Goal: Transaction & Acquisition: Purchase product/service

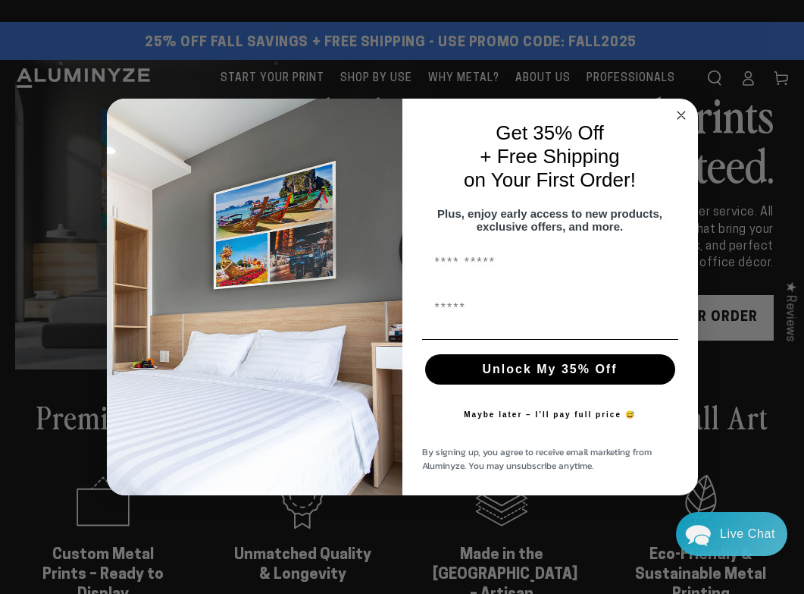
click at [80, 100] on div "Close dialog Get 35% Off + Free Shipping on Your First Order! Plus, enjoy early…" at bounding box center [402, 297] width 804 height 594
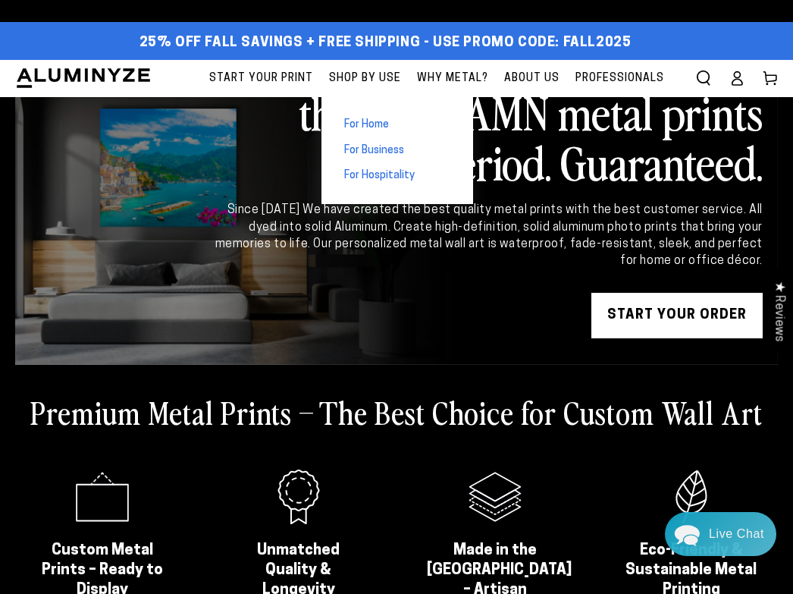
click at [80, 100] on span "For Home" at bounding box center [366, 125] width 45 height 15
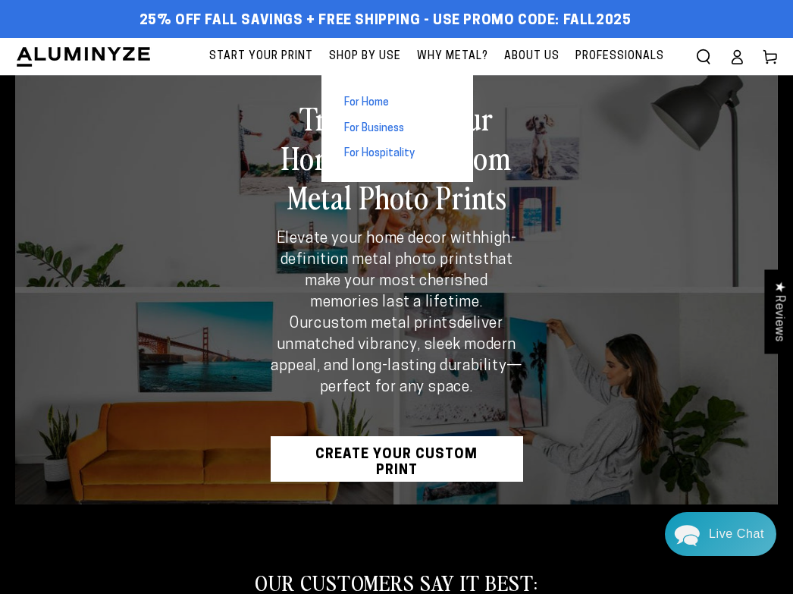
click at [373, 65] on span "Shop By Use" at bounding box center [365, 56] width 72 height 19
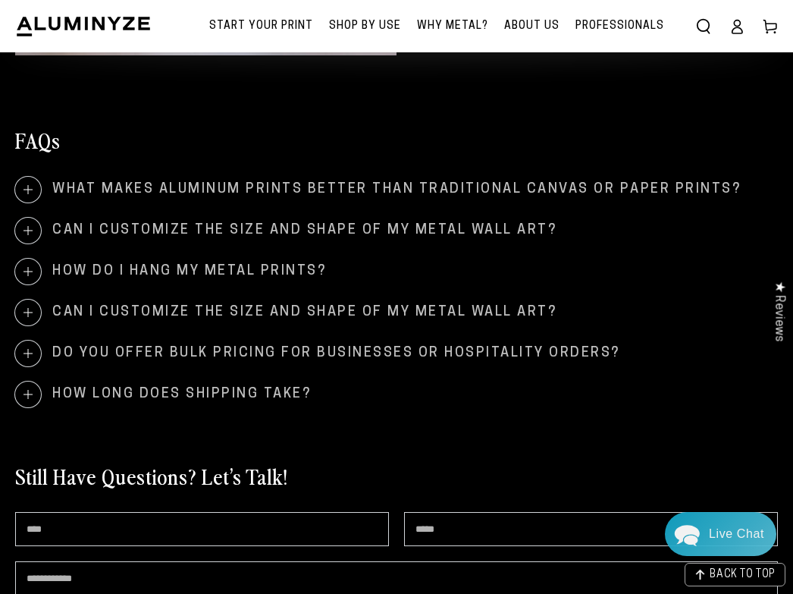
scroll to position [2274, 0]
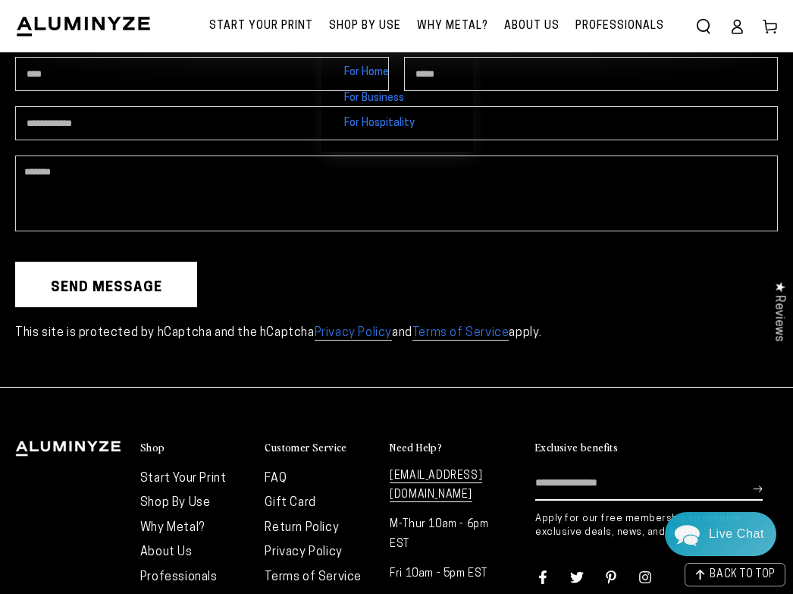
click at [401, 27] on span "Shop By Use" at bounding box center [365, 26] width 72 height 19
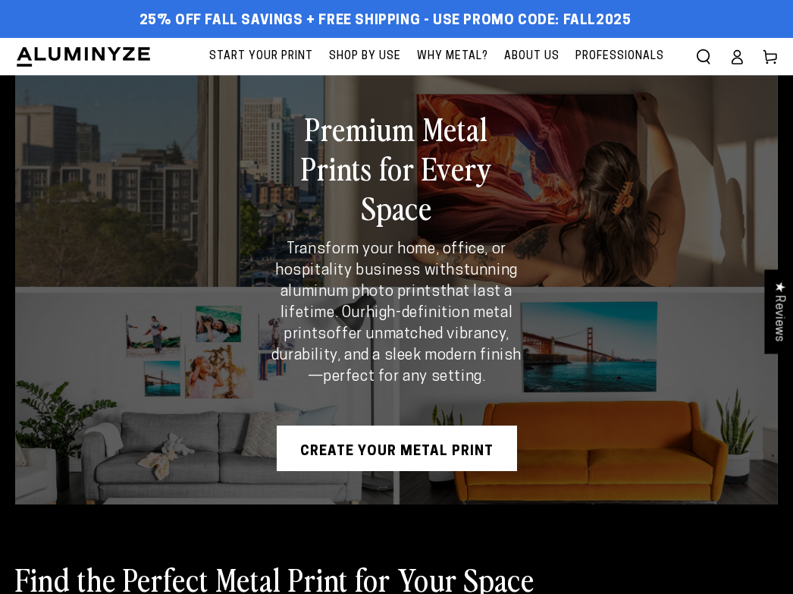
click at [402, 432] on link "CREATE YOUR METAL PRINT" at bounding box center [397, 447] width 240 height 45
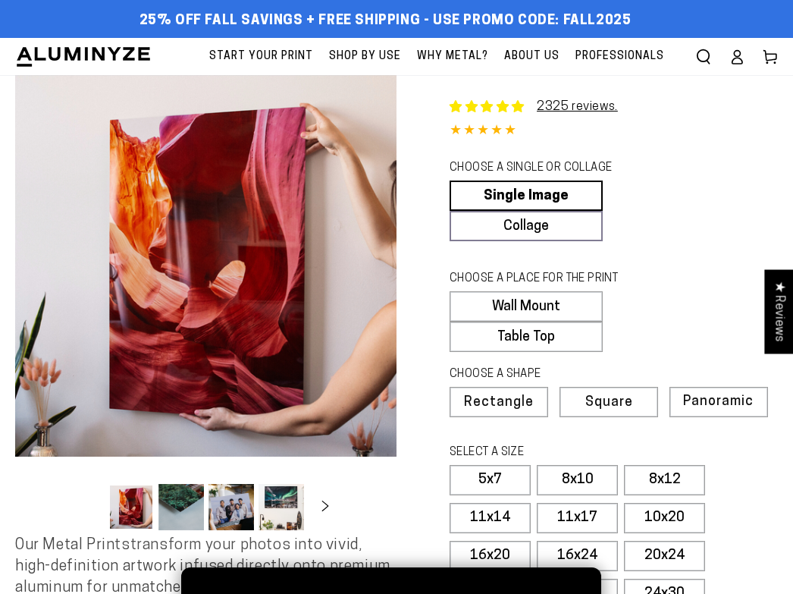
scroll to position [456, 0]
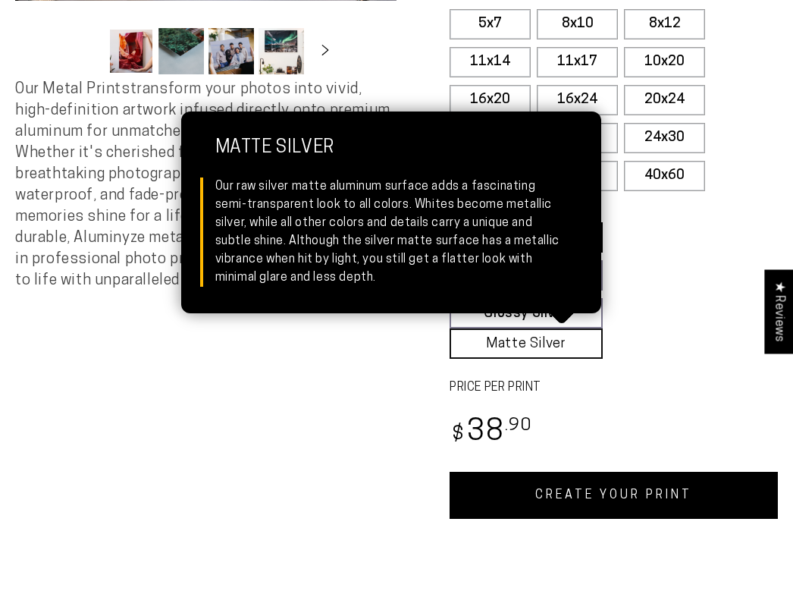
select select "**********"
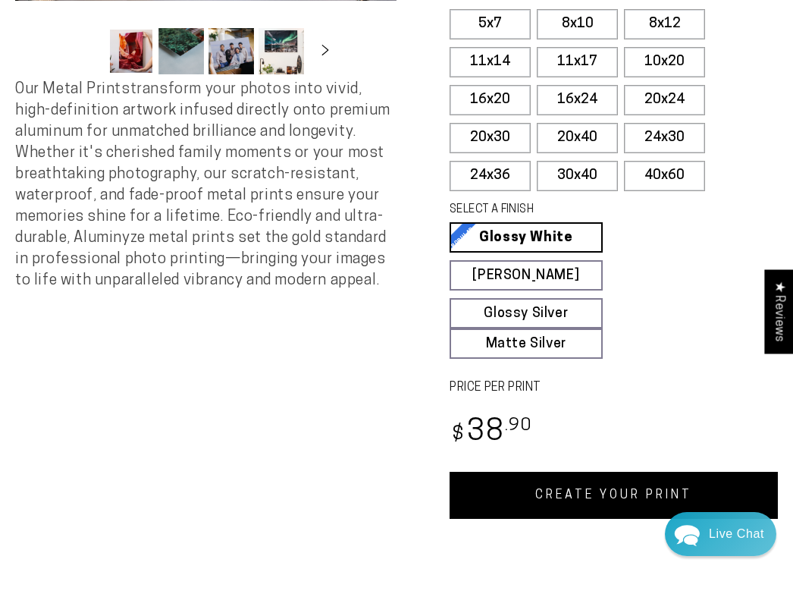
click at [637, 514] on link "CREATE YOUR PRINT" at bounding box center [614, 495] width 328 height 47
